Goal: Check status: Check status

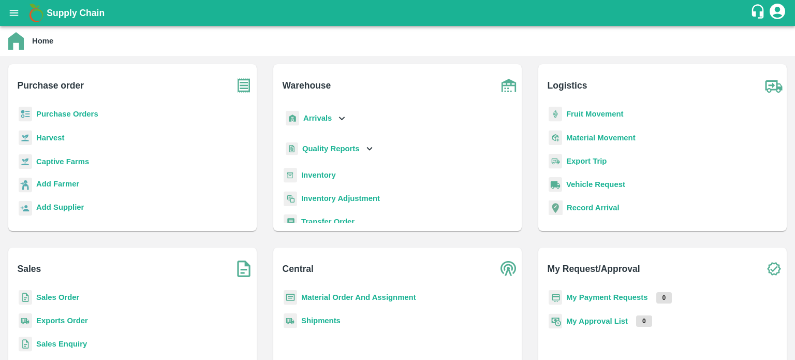
click at [62, 290] on div "Sales Order" at bounding box center [133, 301] width 232 height 23
click at [76, 298] on b "Sales Order" at bounding box center [57, 297] width 43 height 8
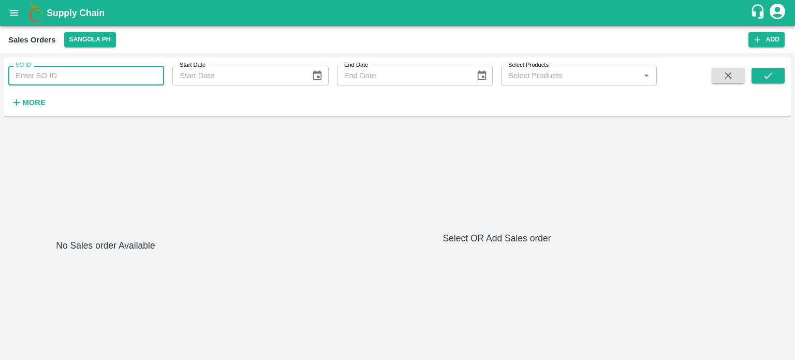
click at [58, 73] on input "SO ID" at bounding box center [86, 76] width 156 height 20
paste input "605958"
type input "605958"
click at [764, 74] on icon "submit" at bounding box center [767, 75] width 11 height 11
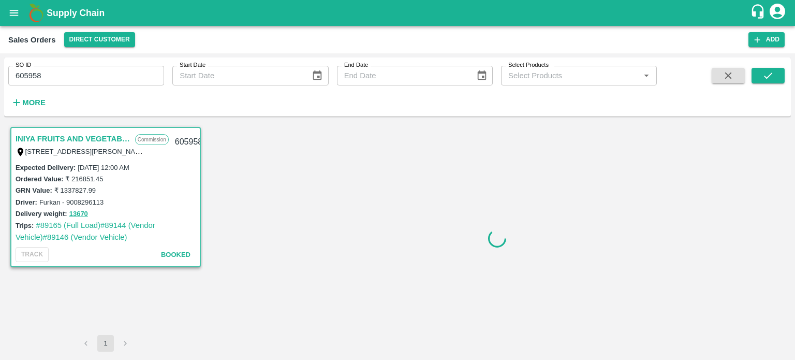
click at [700, 72] on div "SO ID 605958 SO ID Start Date Start Date End Date End Date Select Products Sele…" at bounding box center [397, 87] width 786 height 51
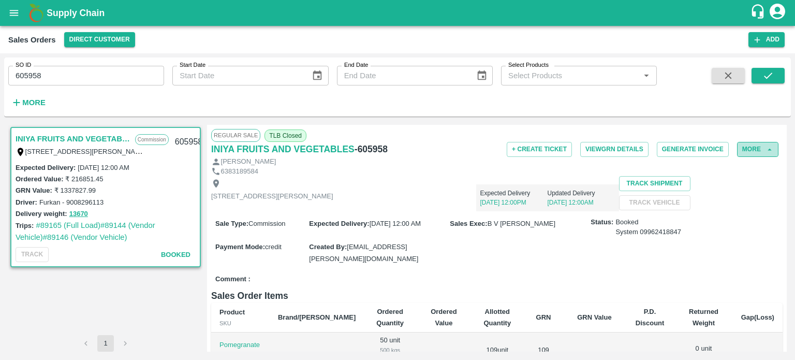
click at [743, 149] on button "More" at bounding box center [757, 149] width 41 height 15
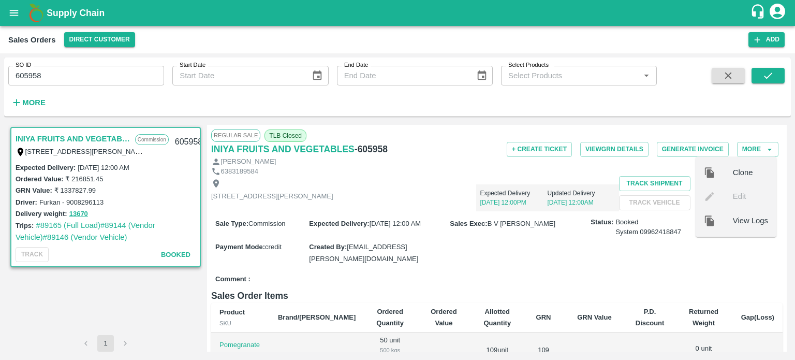
click at [743, 224] on span "View Logs" at bounding box center [750, 220] width 35 height 11
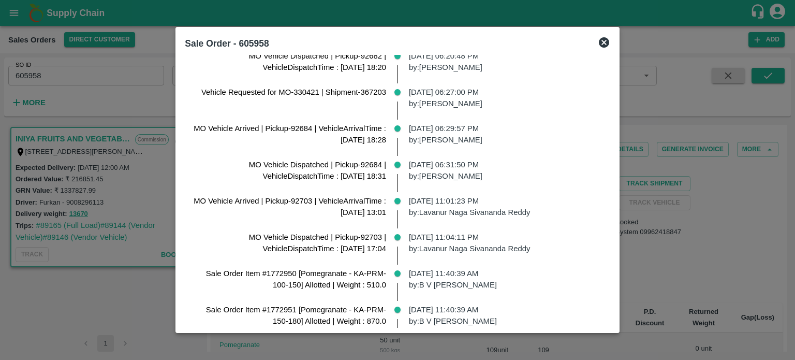
scroll to position [780, 0]
click at [610, 43] on icon at bounding box center [604, 42] width 12 height 12
